Goal: Task Accomplishment & Management: Complete application form

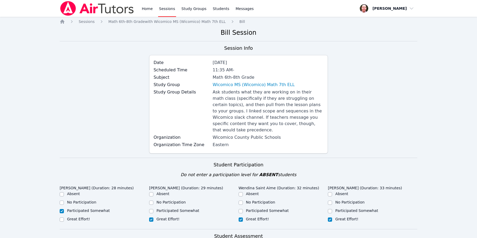
scroll to position [138, 0]
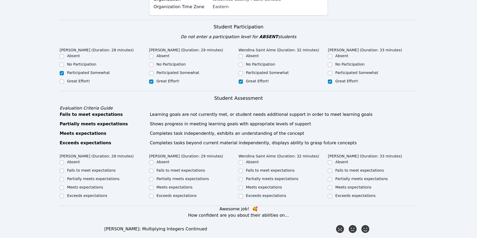
drag, startPoint x: 408, startPoint y: 111, endPoint x: 413, endPoint y: 103, distance: 10.0
click at [413, 105] on div "Evaluation Criteria Guide Fails to meet expectations Learning goals are not cur…" at bounding box center [238, 125] width 357 height 41
click at [430, 59] on div "Home Sessions Study Groups Students Messages Open user menu Frank Burmann Open …" at bounding box center [238, 194] width 477 height 664
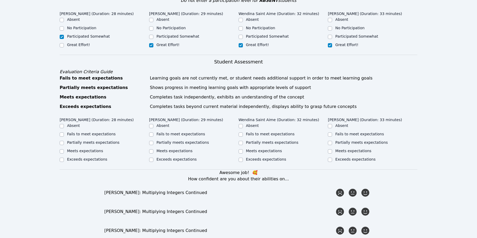
scroll to position [178, 0]
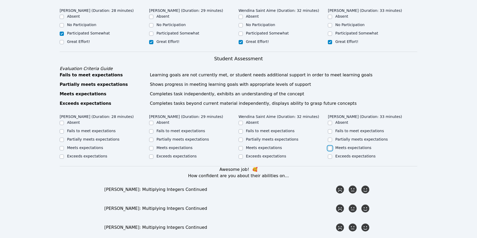
click at [330, 146] on input "Meets expectations" at bounding box center [330, 148] width 4 height 4
checkbox input "true"
click at [240, 146] on input "Meets expectations" at bounding box center [240, 148] width 4 height 4
checkbox input "true"
click at [150, 146] on input "Meets expectations" at bounding box center [151, 148] width 4 height 4
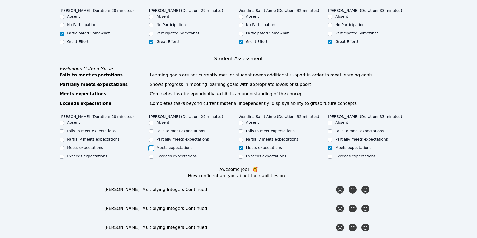
checkbox input "true"
click at [61, 138] on input "Partially meets expectations" at bounding box center [62, 140] width 4 height 4
checkbox input "true"
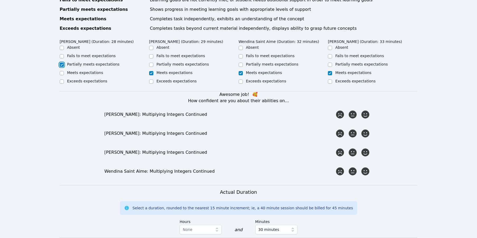
scroll to position [252, 0]
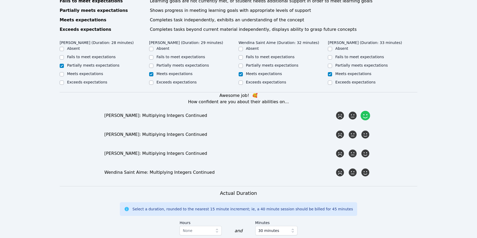
click at [365, 111] on icon at bounding box center [364, 115] width 9 height 9
click at [0, 0] on input "radio" at bounding box center [0, 0] width 0 height 0
click at [368, 130] on icon at bounding box center [364, 134] width 9 height 9
click at [0, 0] on input "radio" at bounding box center [0, 0] width 0 height 0
click at [367, 149] on icon at bounding box center [364, 153] width 9 height 9
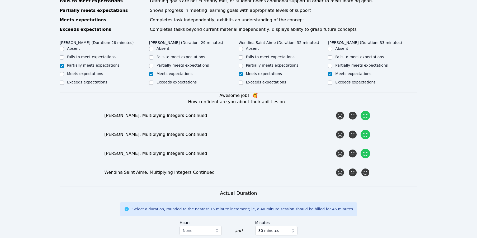
click at [0, 0] on input "radio" at bounding box center [0, 0] width 0 height 0
click at [368, 168] on icon at bounding box center [364, 172] width 9 height 9
click at [0, 0] on input "radio" at bounding box center [0, 0] width 0 height 0
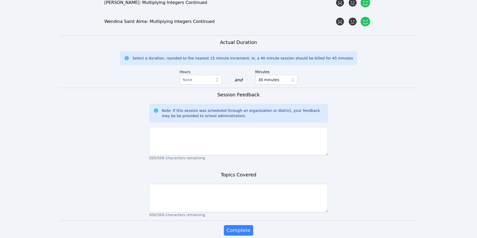
scroll to position [192, 0]
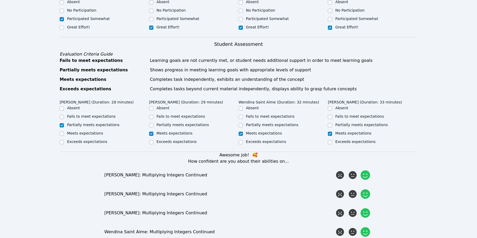
drag, startPoint x: 215, startPoint y: 133, endPoint x: 231, endPoint y: 154, distance: 26.7
click at [215, 139] on div "Exceeds expectations" at bounding box center [193, 142] width 89 height 6
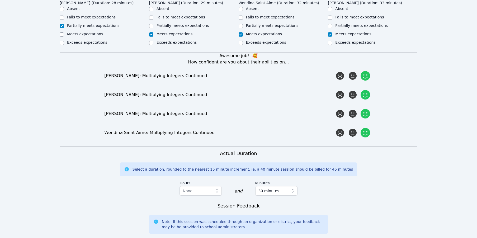
scroll to position [420, 0]
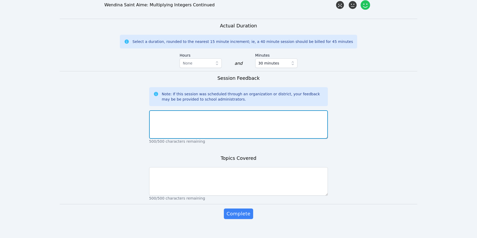
click at [234, 119] on textarea at bounding box center [238, 125] width 179 height 28
paste textarea "I am starting to know the students better. Kevin is quiet but does respectable …"
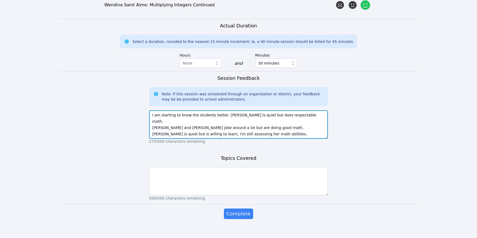
type textarea "I am starting to know the students better. Kevin is quiet but does respectable …"
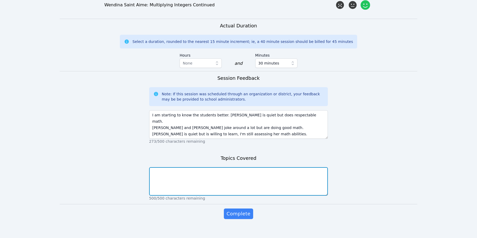
click at [255, 170] on textarea at bounding box center [238, 181] width 179 height 28
paste textarea "Word problems concerning rates, ratios, proportions, and unit rates."
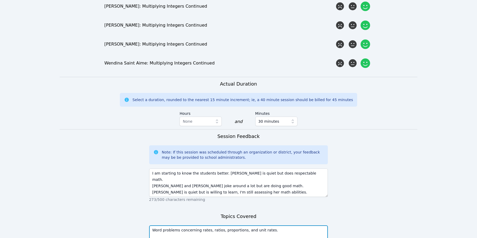
scroll to position [363, 0]
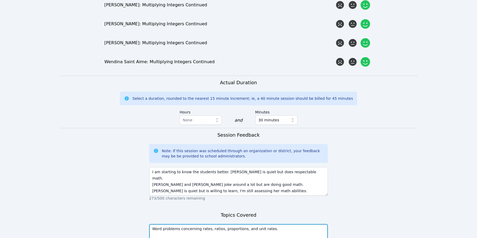
type textarea "Word problems concerning rates, ratios, proportions, and unit rates."
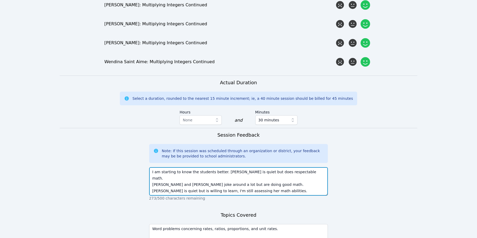
click at [167, 171] on textarea "I am starting to know the students better. Kevin is quiet but does respectable …" at bounding box center [238, 181] width 179 height 28
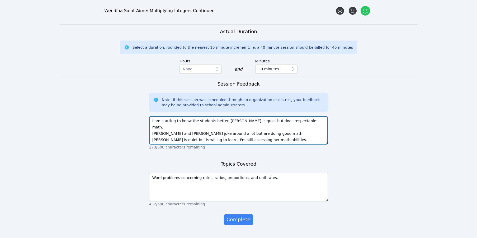
scroll to position [420, 0]
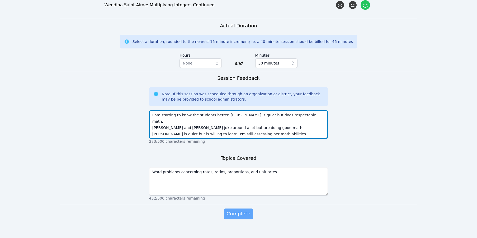
type textarea "I am starting to know the students better. Kevin is quiet but does respectable …"
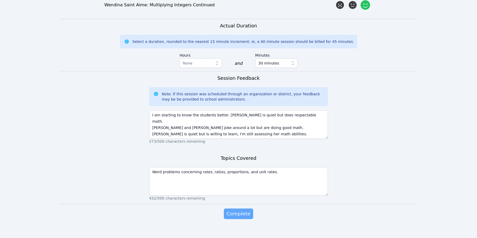
click at [240, 210] on span "Complete" at bounding box center [238, 213] width 24 height 7
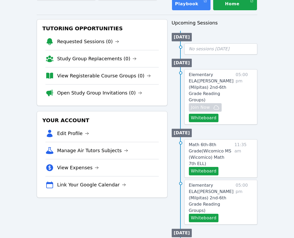
scroll to position [40, 0]
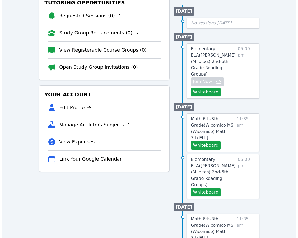
scroll to position [77, 0]
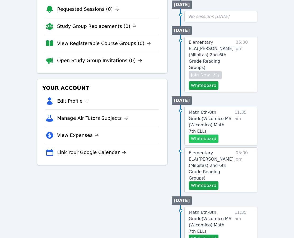
click at [206, 135] on button "Whiteboard" at bounding box center [204, 139] width 30 height 8
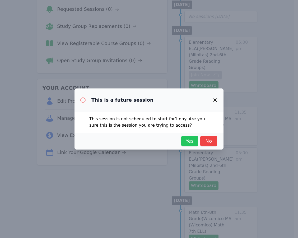
click at [191, 140] on span "Yes" at bounding box center [190, 141] width 12 height 7
